Goal: Task Accomplishment & Management: Use online tool/utility

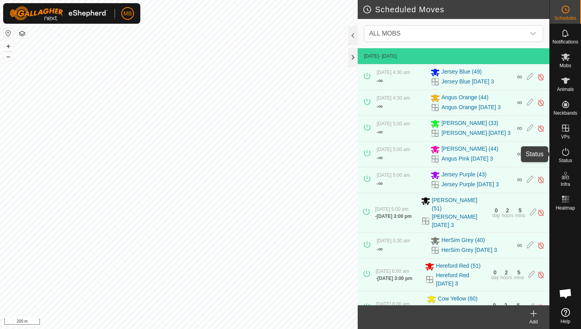
click at [567, 154] on icon at bounding box center [565, 151] width 9 height 9
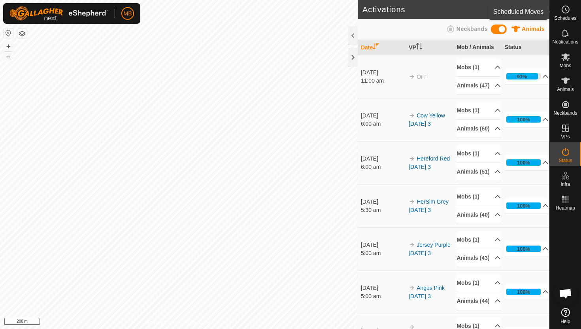
click at [563, 16] on span "Schedules" at bounding box center [565, 18] width 22 height 5
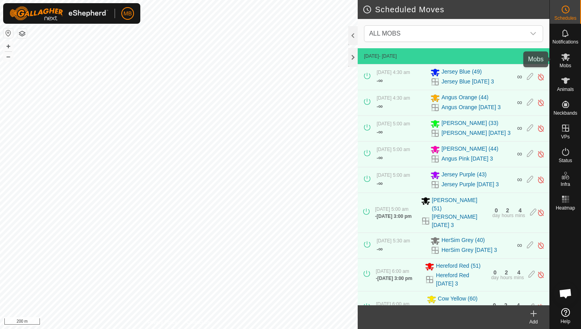
click at [564, 55] on icon at bounding box center [565, 57] width 9 height 8
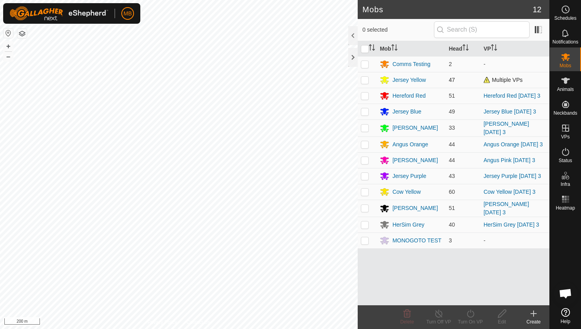
click at [367, 79] on p-checkbox at bounding box center [365, 80] width 8 height 6
checkbox input "true"
click at [470, 312] on icon at bounding box center [470, 314] width 7 height 8
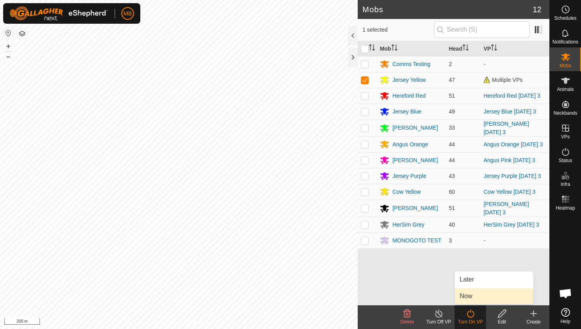
click at [472, 297] on link "Now" at bounding box center [494, 296] width 78 height 16
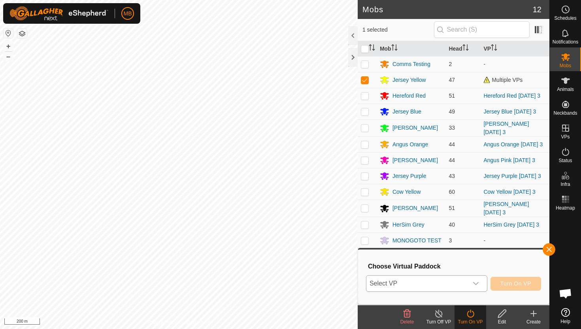
click at [475, 284] on icon "dropdown trigger" at bounding box center [476, 283] width 6 height 6
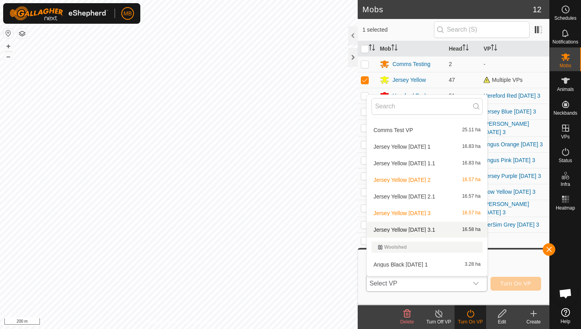
scroll to position [388, 0]
click at [434, 229] on li "Jersey Yellow [DATE] 3.1 16.58 ha" at bounding box center [427, 229] width 121 height 16
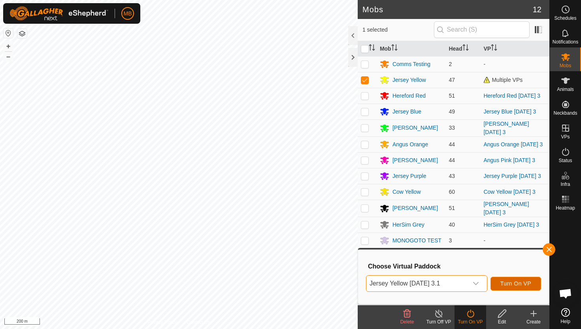
click at [519, 284] on span "Turn On VP" at bounding box center [516, 283] width 31 height 6
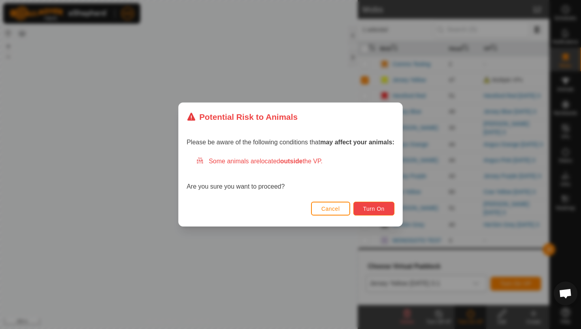
click at [385, 208] on span "Turn On" at bounding box center [373, 209] width 21 height 6
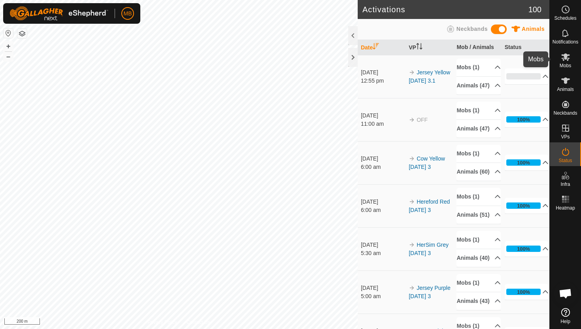
click at [567, 60] on icon at bounding box center [565, 57] width 9 height 8
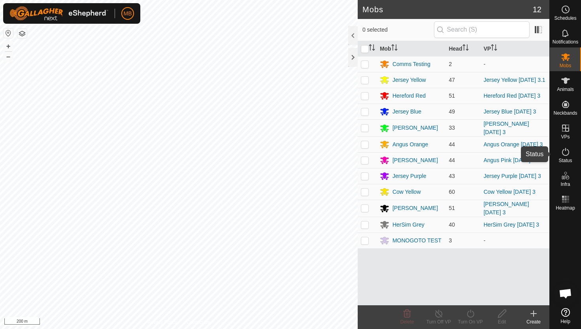
click at [567, 150] on icon at bounding box center [565, 151] width 9 height 9
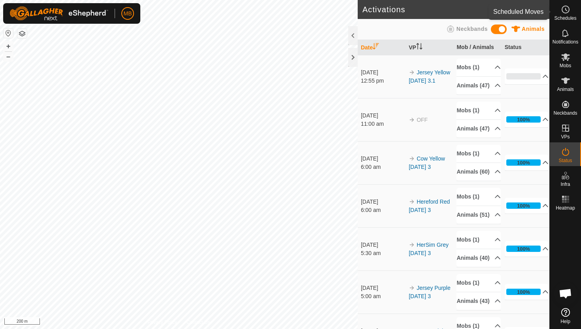
click at [566, 12] on icon at bounding box center [565, 9] width 9 height 9
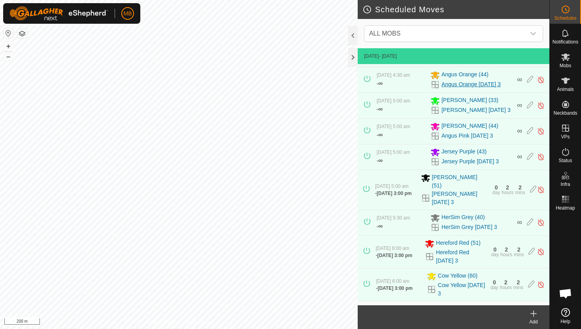
scroll to position [21, 0]
